Goal: Navigation & Orientation: Find specific page/section

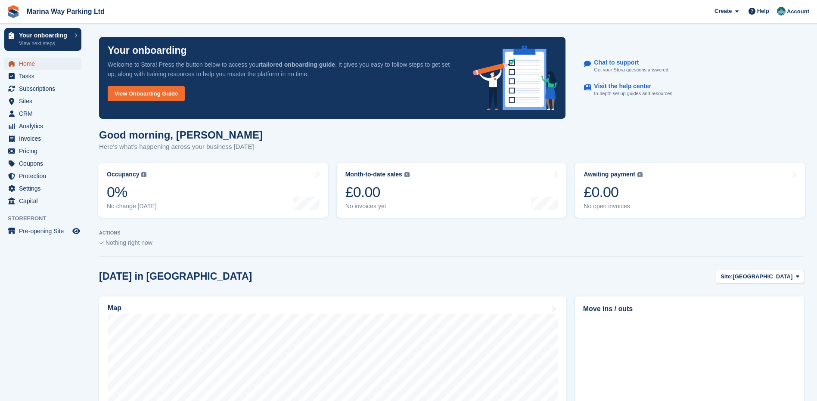
click at [28, 62] on span "Home" at bounding box center [45, 64] width 52 height 12
click at [45, 36] on p "Your onboarding" at bounding box center [44, 35] width 51 height 6
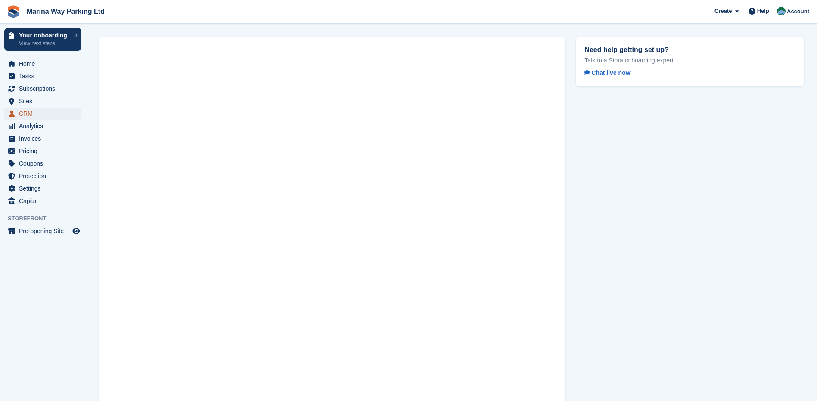
click at [30, 110] on span "CRM" at bounding box center [45, 114] width 52 height 12
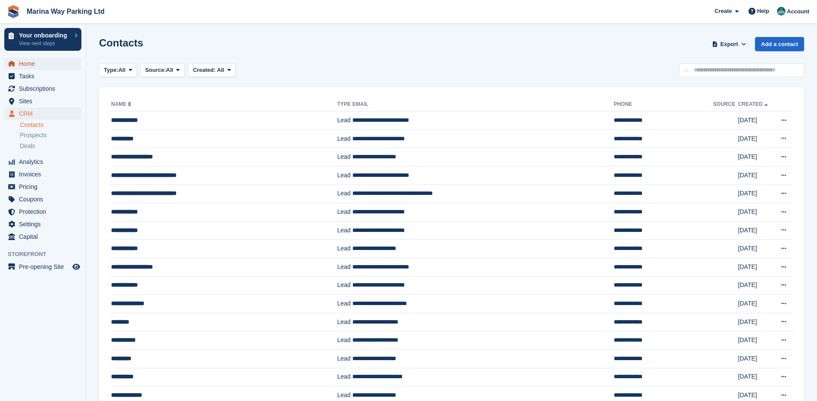
click at [34, 65] on span "Home" at bounding box center [45, 64] width 52 height 12
